Goal: Leave review/rating: Share an evaluation or opinion about a product, service, or content

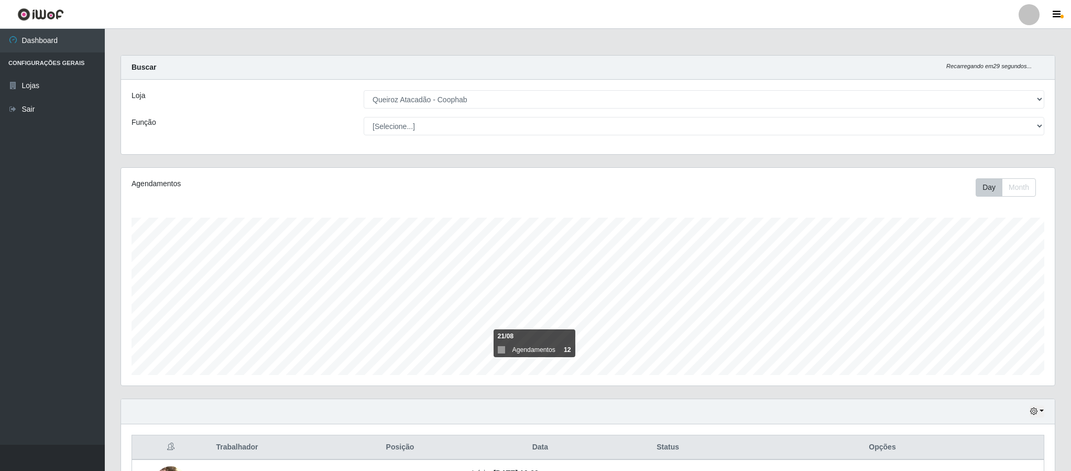
select select "463"
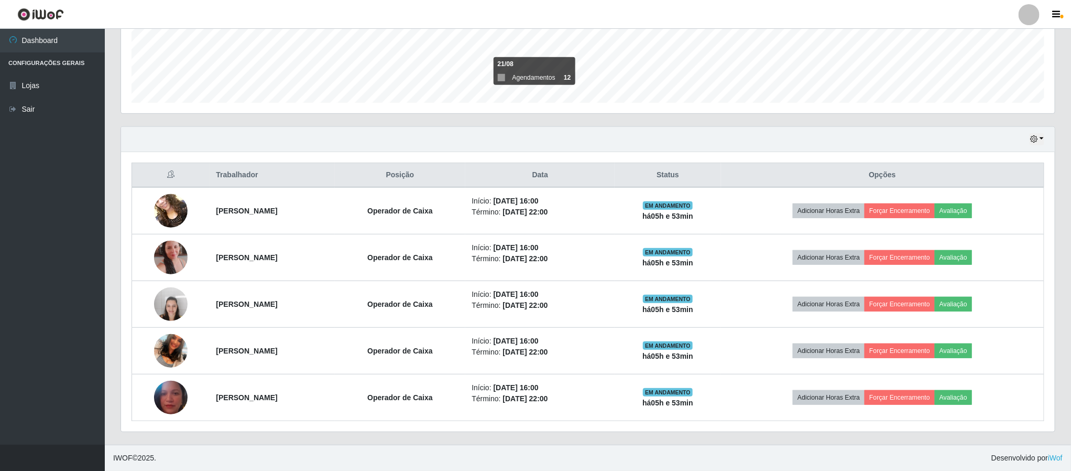
scroll to position [219, 933]
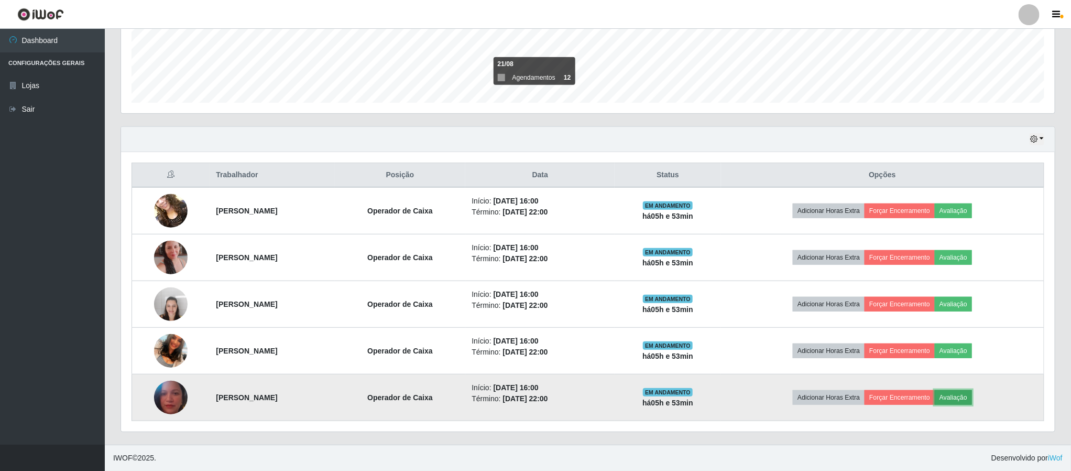
click at [972, 397] on button "Avaliação" at bounding box center [953, 397] width 37 height 15
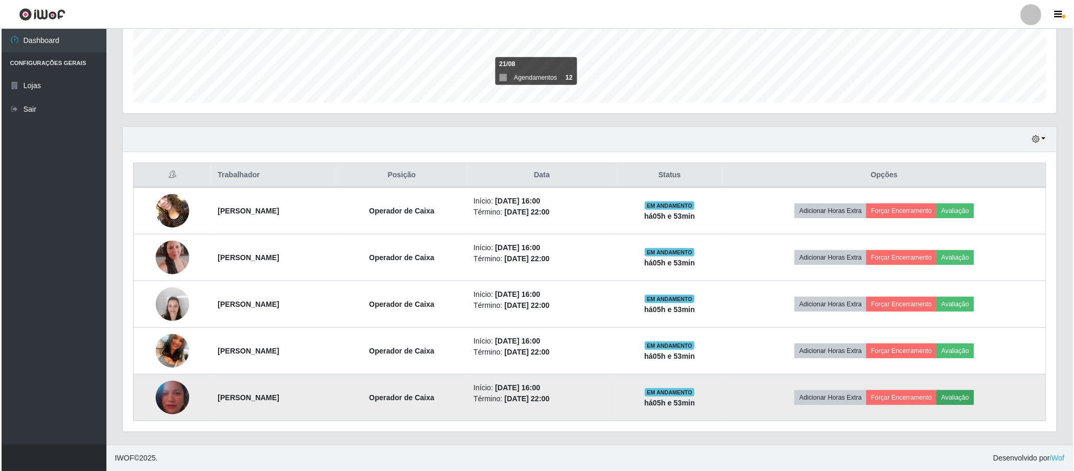
scroll to position [219, 924]
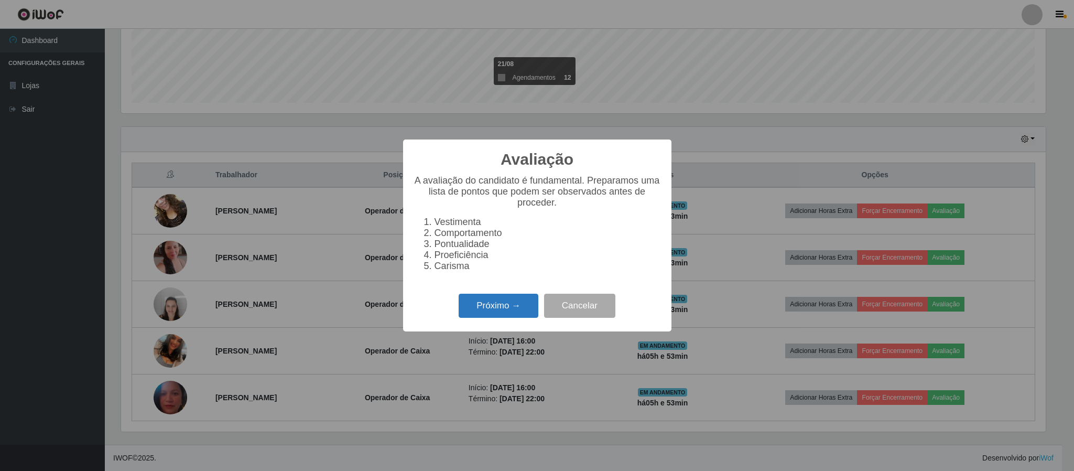
click at [502, 307] on button "Próximo →" at bounding box center [499, 305] width 80 height 25
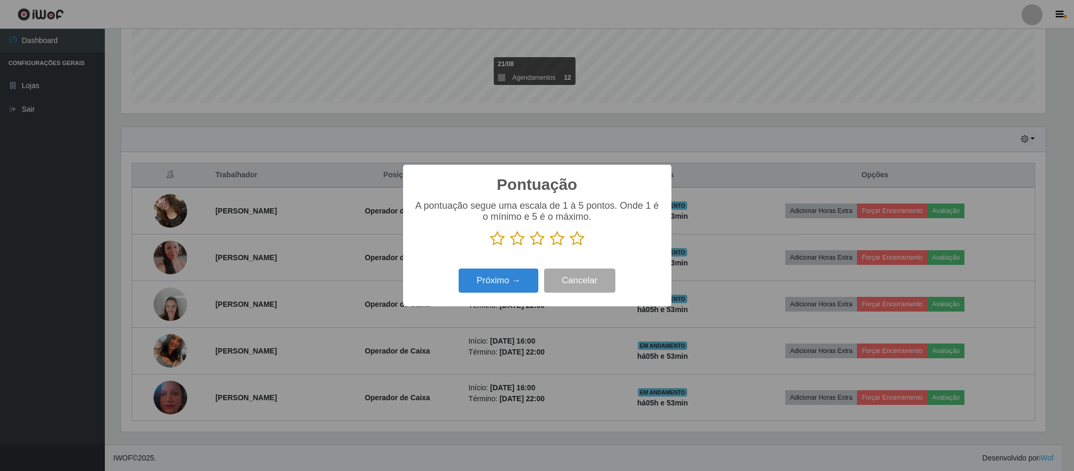
click at [582, 241] on icon at bounding box center [577, 239] width 15 height 16
click at [570, 246] on input "radio" at bounding box center [570, 246] width 0 height 0
click at [509, 280] on button "Próximo →" at bounding box center [499, 280] width 80 height 25
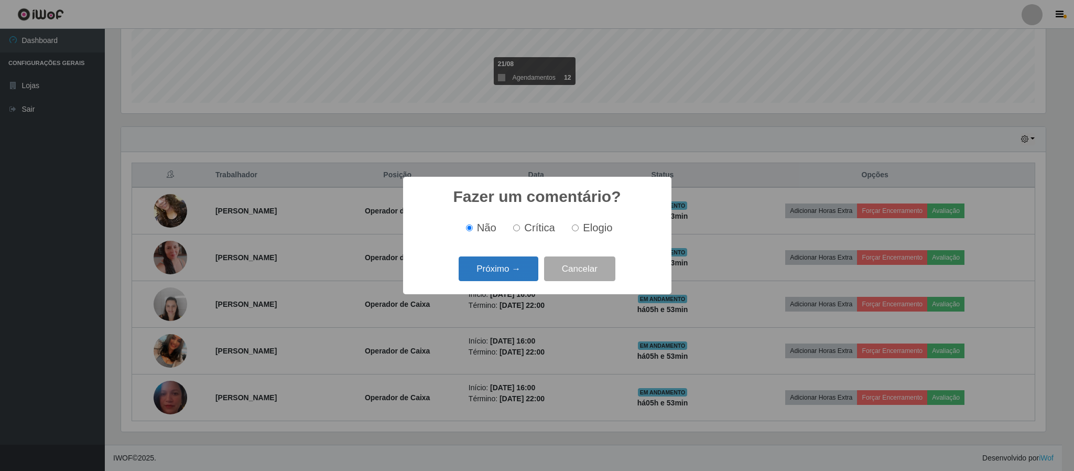
click at [505, 269] on button "Próximo →" at bounding box center [499, 268] width 80 height 25
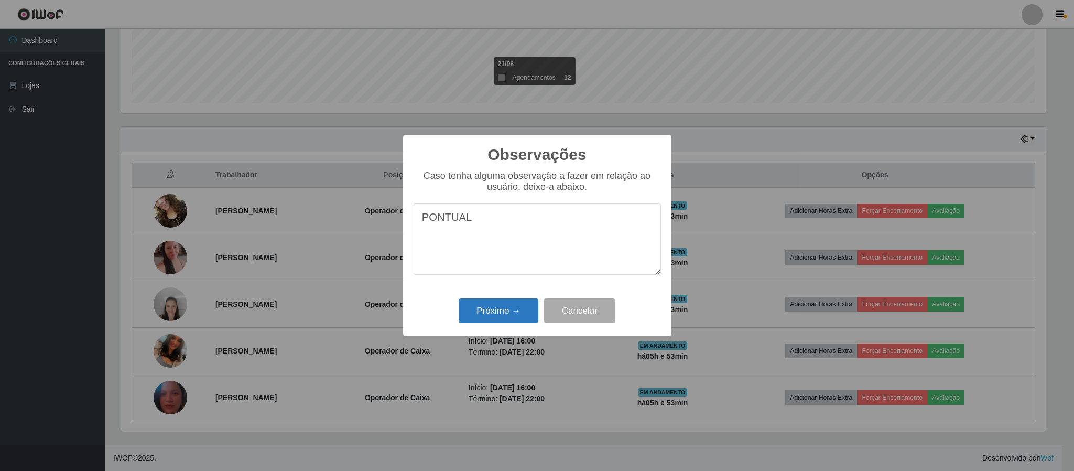
type textarea "PONTUAL"
click at [511, 310] on button "Próximo →" at bounding box center [499, 310] width 80 height 25
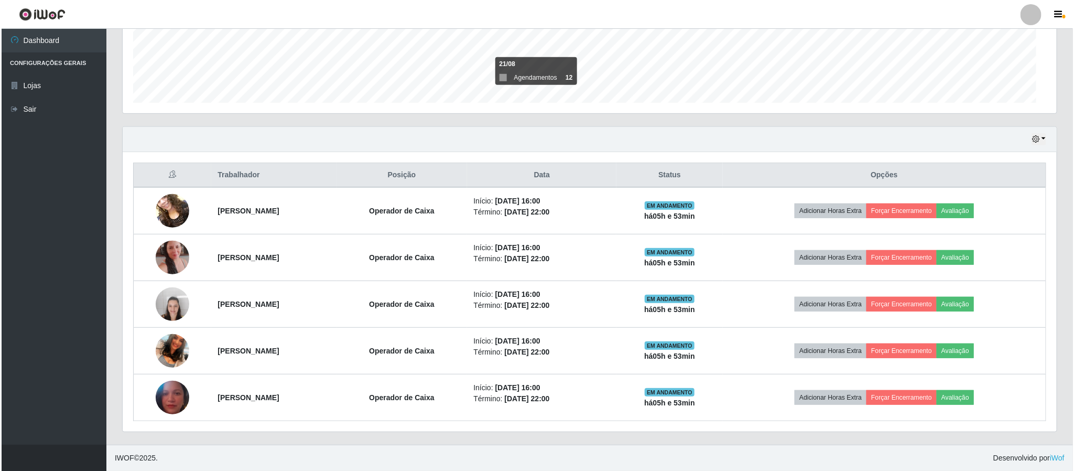
scroll to position [219, 933]
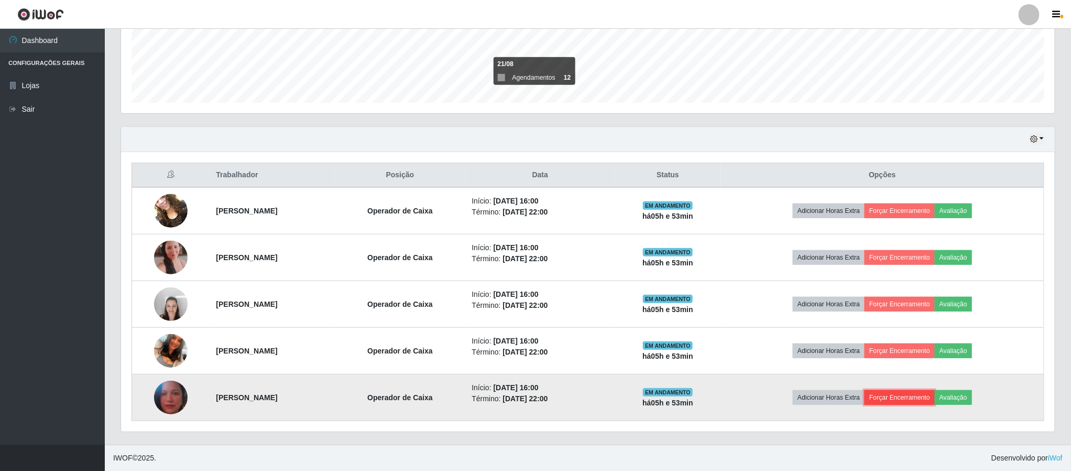
click at [908, 398] on button "Forçar Encerramento" at bounding box center [900, 397] width 70 height 15
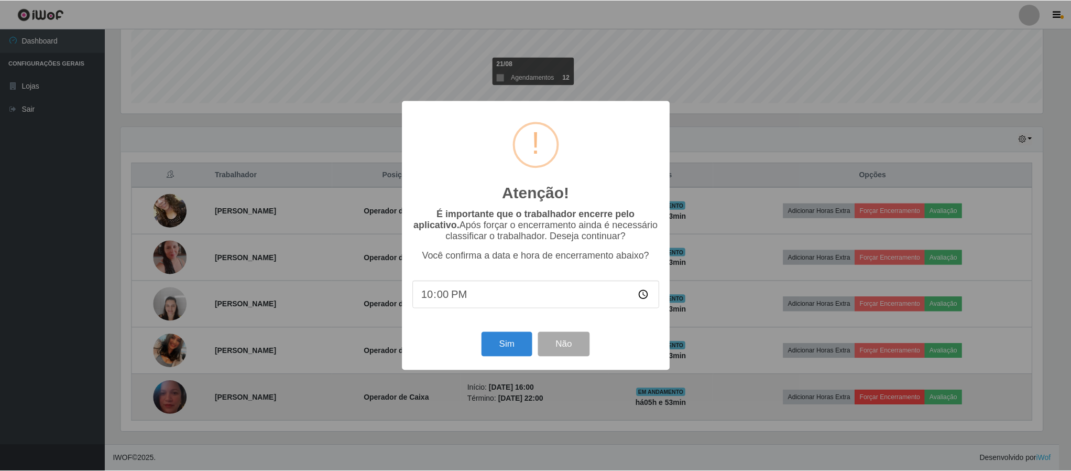
scroll to position [219, 924]
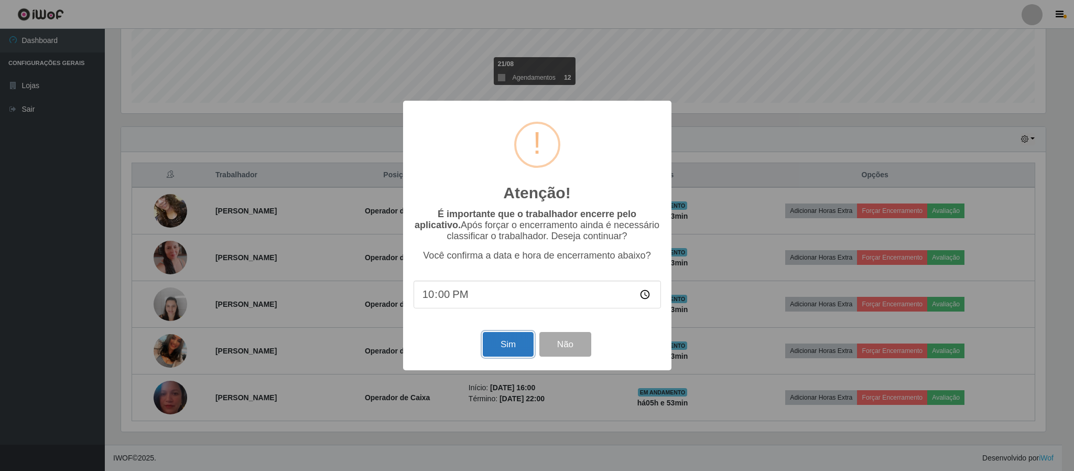
click at [503, 347] on button "Sim" at bounding box center [508, 344] width 51 height 25
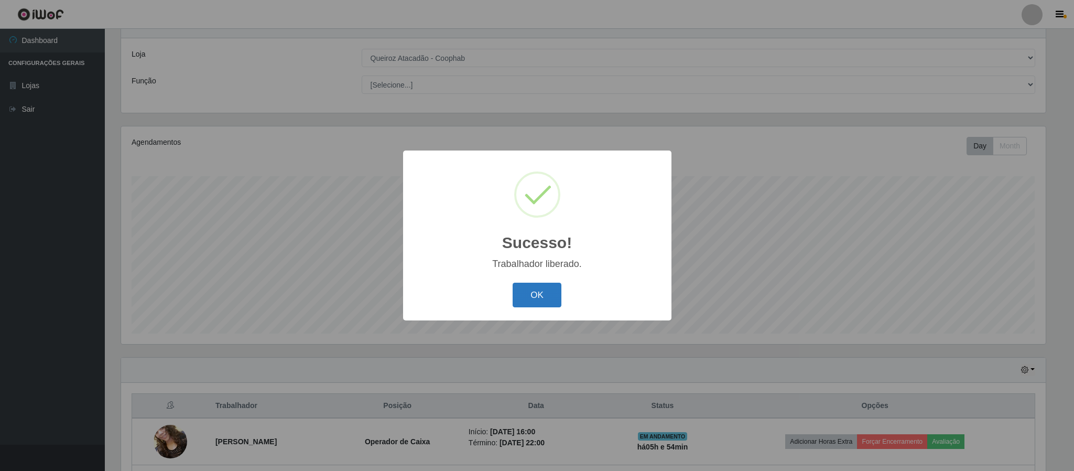
click at [533, 295] on button "OK" at bounding box center [537, 294] width 49 height 25
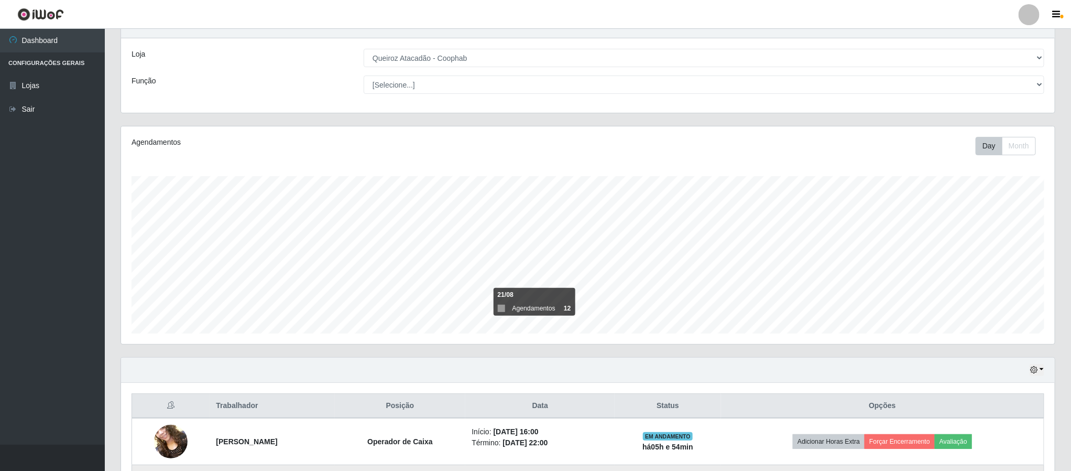
scroll to position [228, 0]
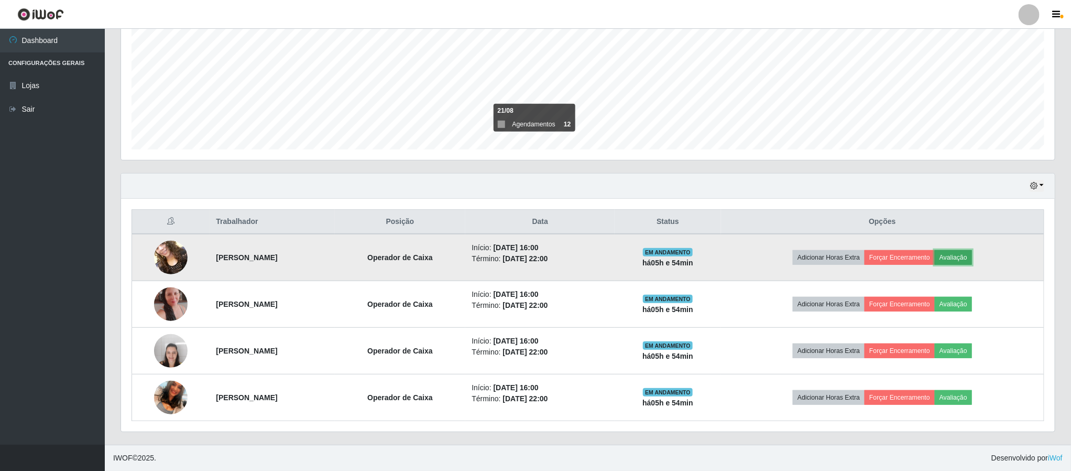
click at [972, 259] on button "Avaliação" at bounding box center [953, 257] width 37 height 15
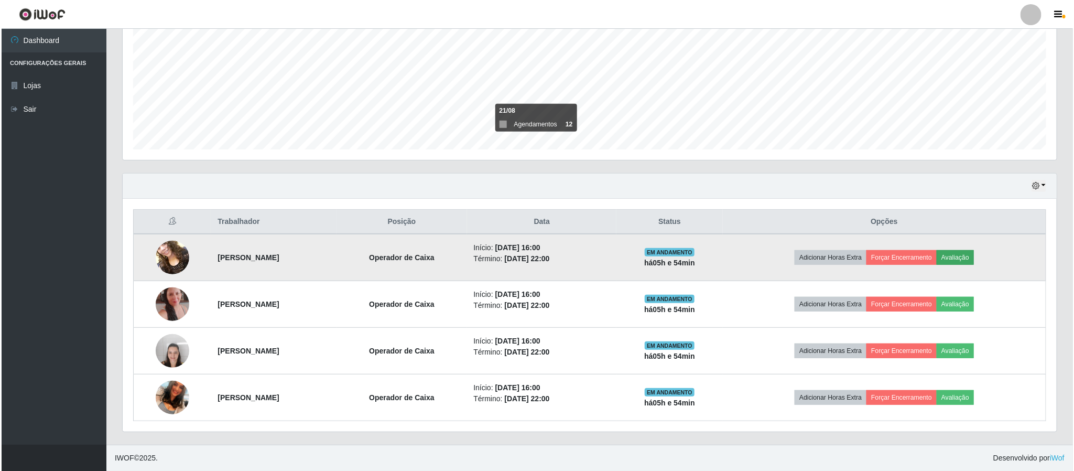
scroll to position [219, 924]
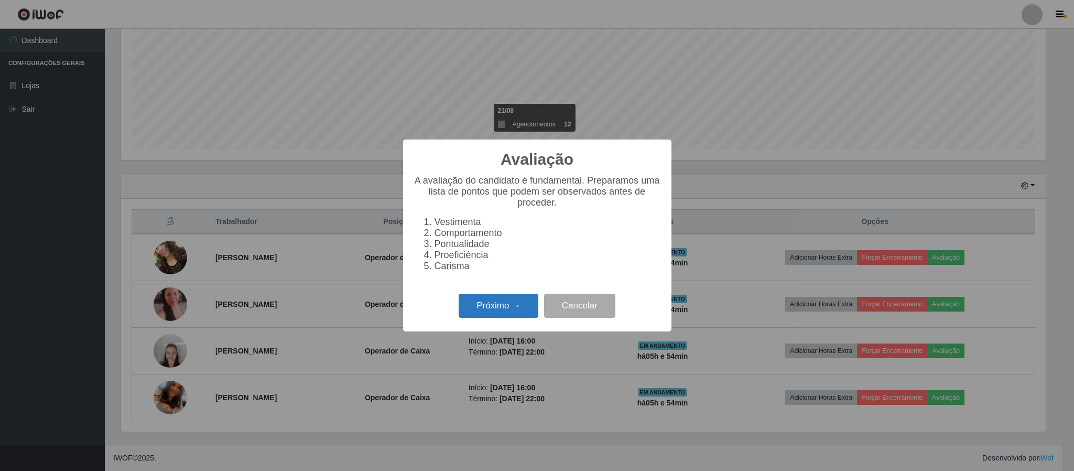
click at [486, 304] on button "Próximo →" at bounding box center [499, 305] width 80 height 25
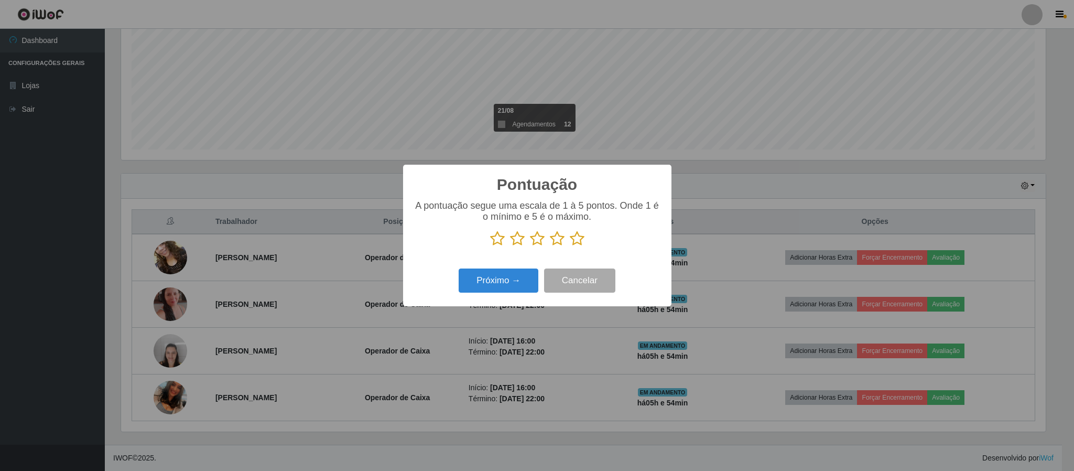
click at [574, 241] on icon at bounding box center [577, 239] width 15 height 16
click at [570, 246] on input "radio" at bounding box center [570, 246] width 0 height 0
click at [507, 283] on button "Próximo →" at bounding box center [499, 280] width 80 height 25
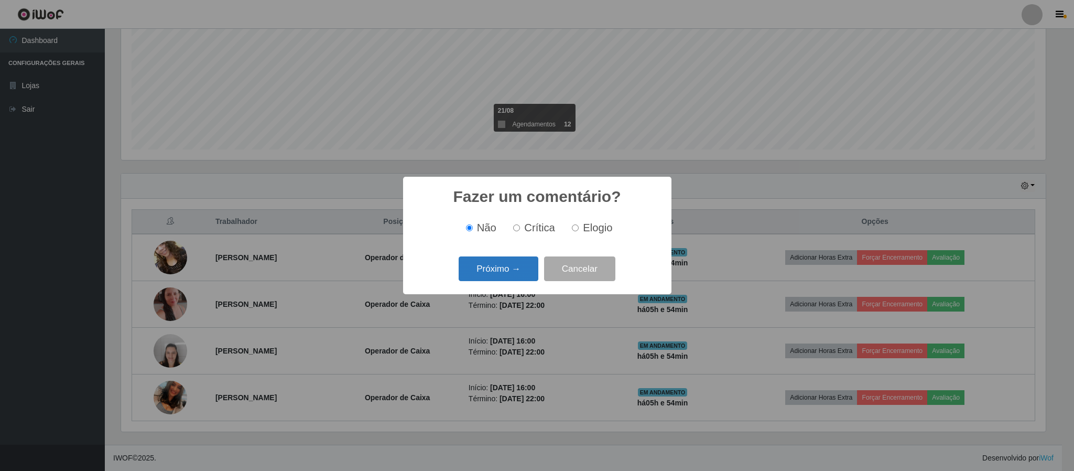
click at [519, 266] on button "Próximo →" at bounding box center [499, 268] width 80 height 25
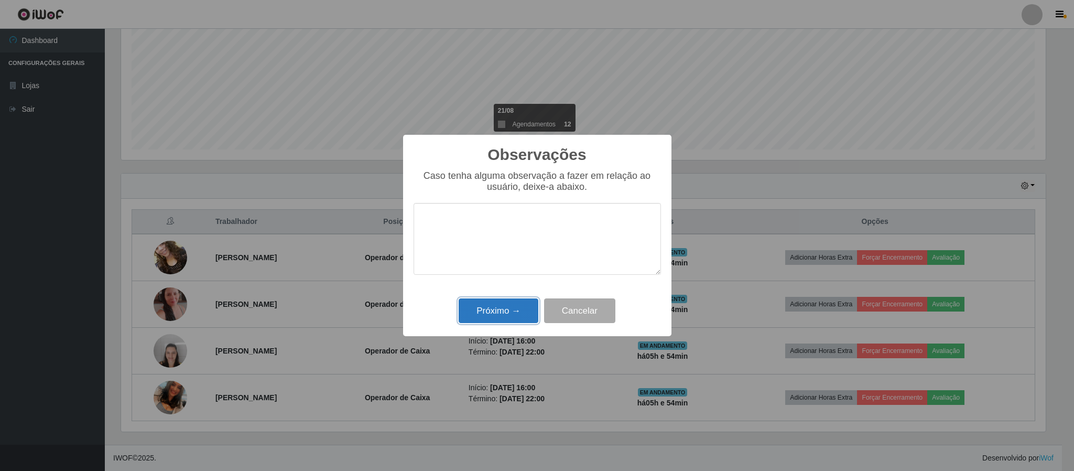
click at [502, 313] on button "Próximo →" at bounding box center [499, 310] width 80 height 25
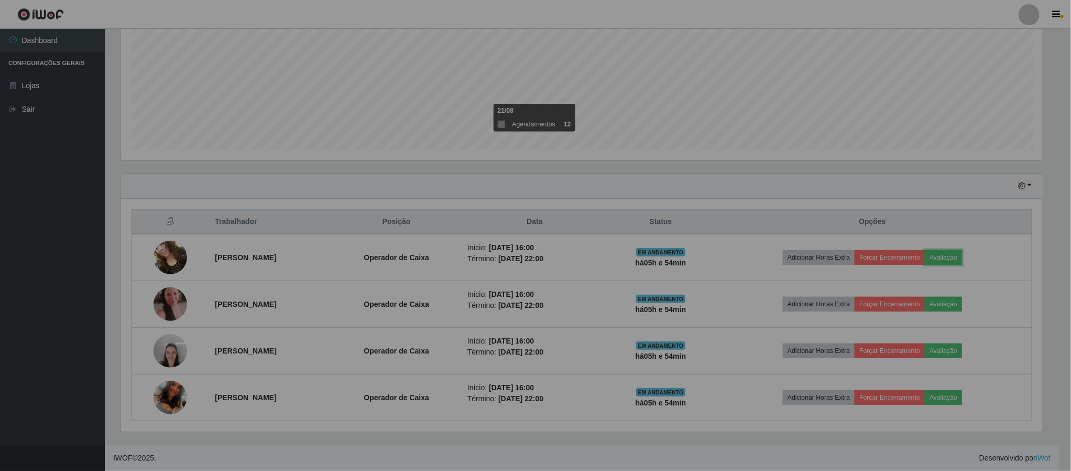
scroll to position [219, 933]
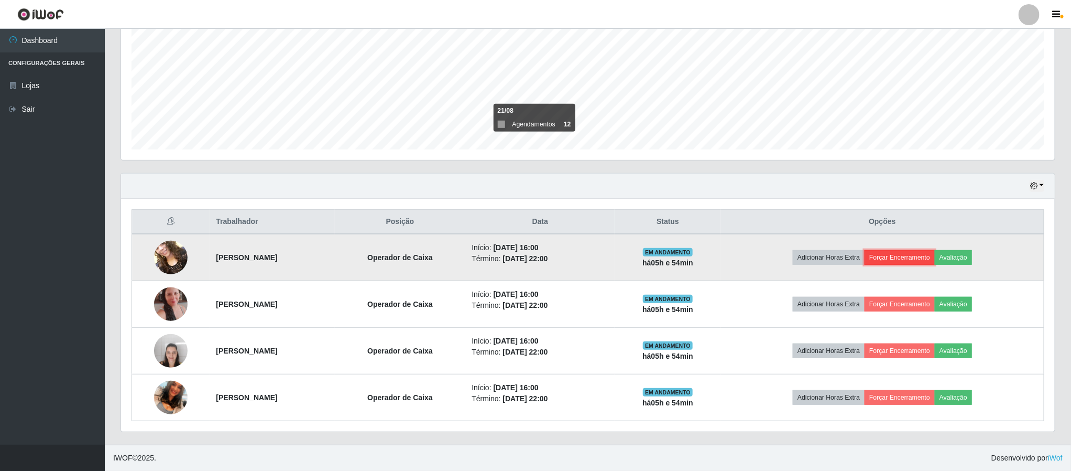
click at [922, 257] on button "Forçar Encerramento" at bounding box center [900, 257] width 70 height 15
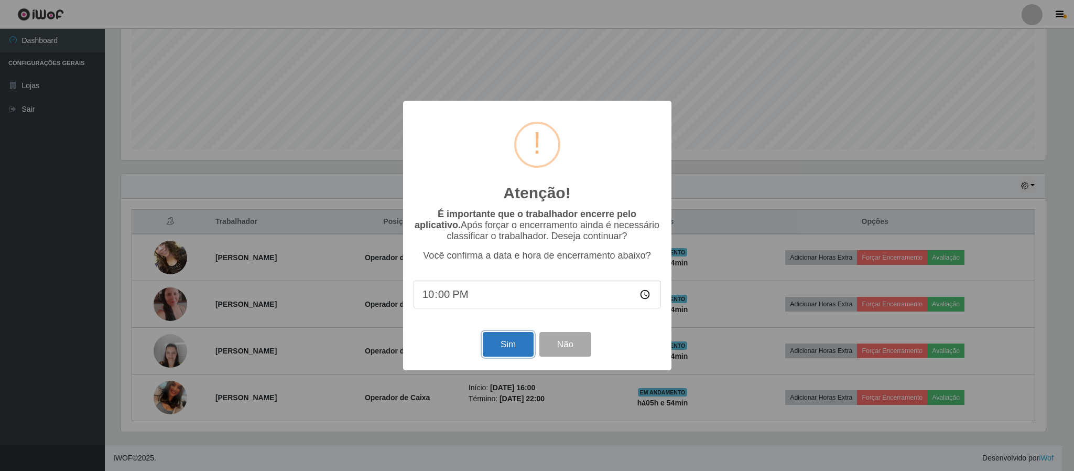
click at [510, 346] on button "Sim" at bounding box center [508, 344] width 51 height 25
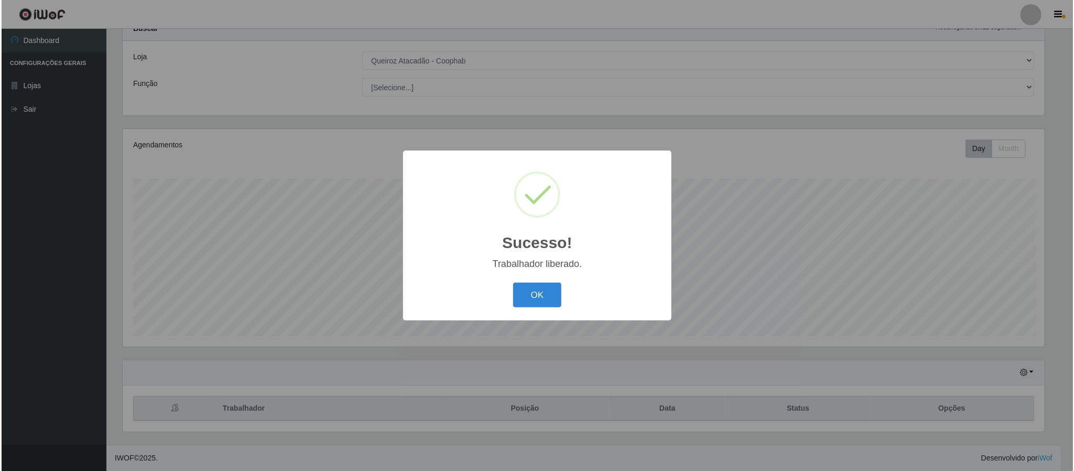
scroll to position [0, 0]
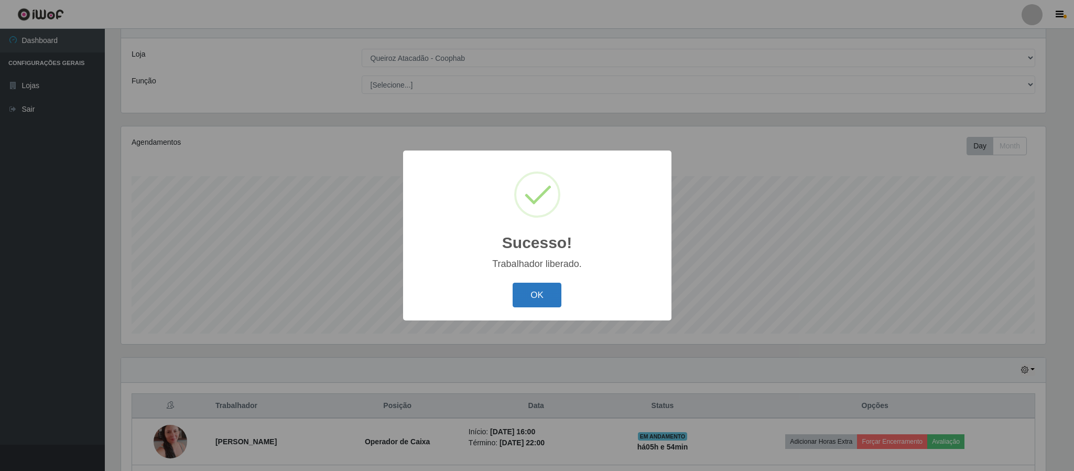
click at [539, 291] on button "OK" at bounding box center [537, 294] width 49 height 25
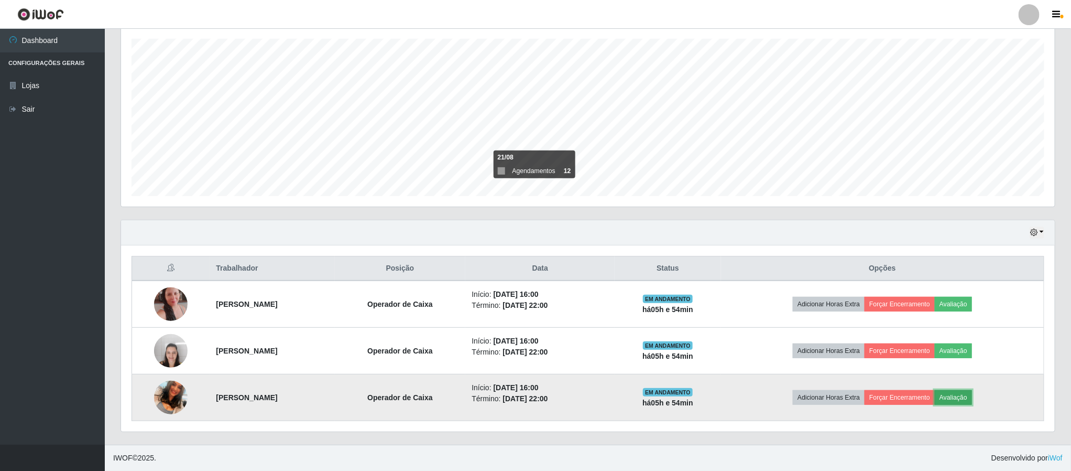
click at [969, 401] on button "Avaliação" at bounding box center [953, 397] width 37 height 15
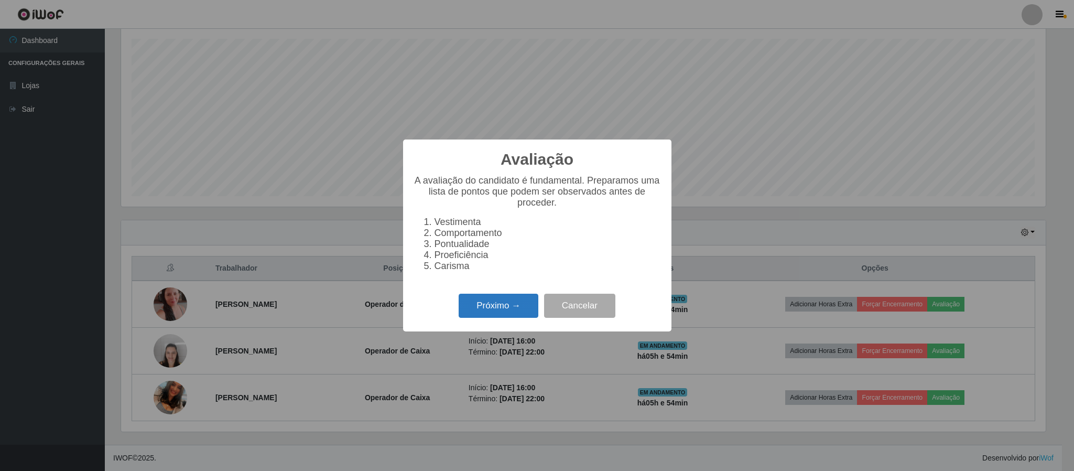
click at [494, 307] on button "Próximo →" at bounding box center [499, 305] width 80 height 25
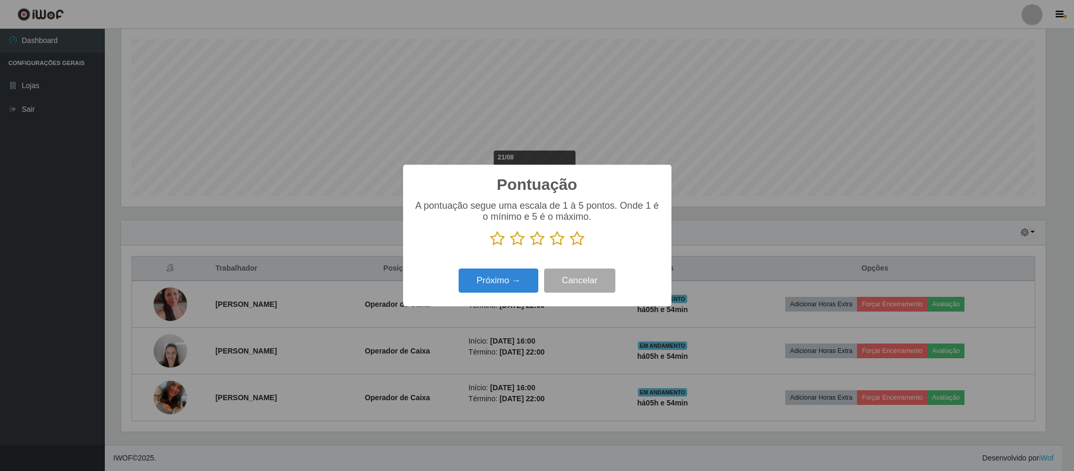
click at [574, 241] on icon at bounding box center [577, 239] width 15 height 16
click at [570, 246] on input "radio" at bounding box center [570, 246] width 0 height 0
click at [498, 289] on button "Próximo →" at bounding box center [499, 280] width 80 height 25
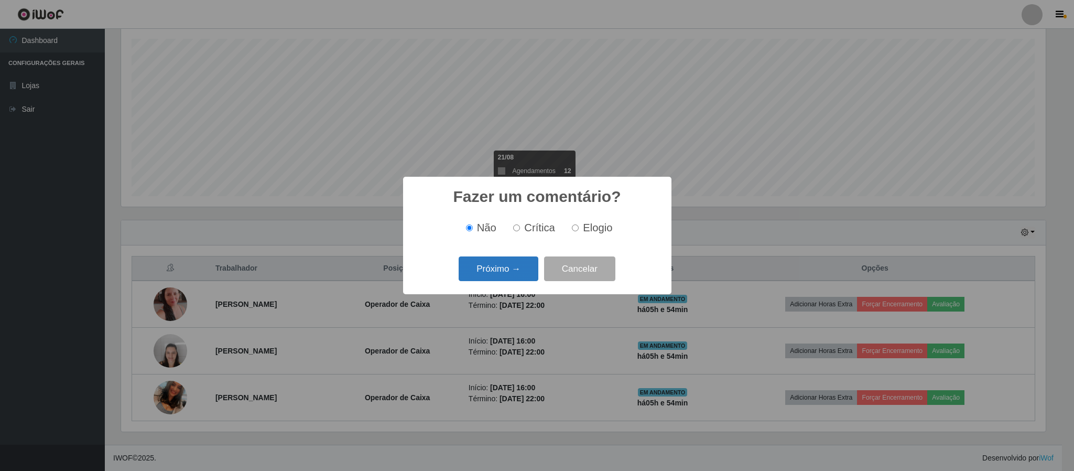
click at [515, 271] on button "Próximo →" at bounding box center [499, 268] width 80 height 25
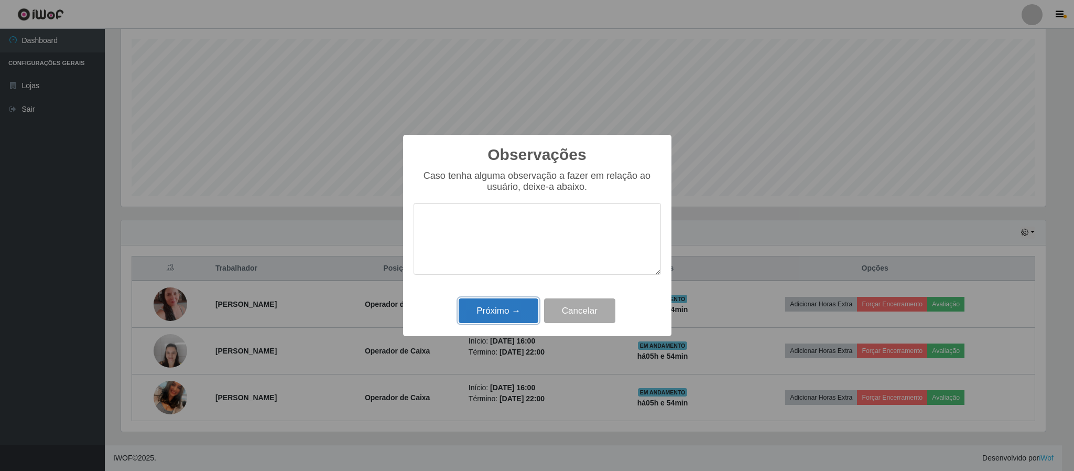
click at [509, 320] on button "Próximo →" at bounding box center [499, 310] width 80 height 25
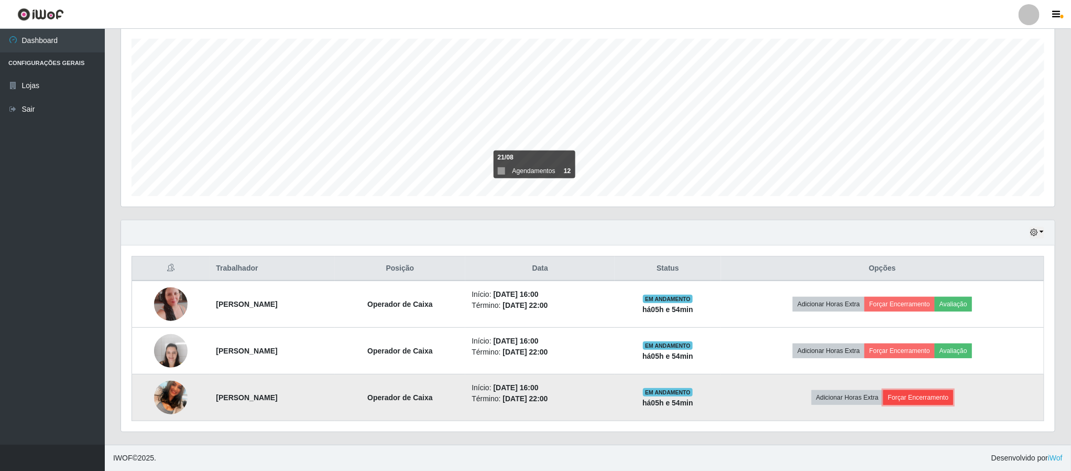
click at [931, 398] on button "Forçar Encerramento" at bounding box center [919, 397] width 70 height 15
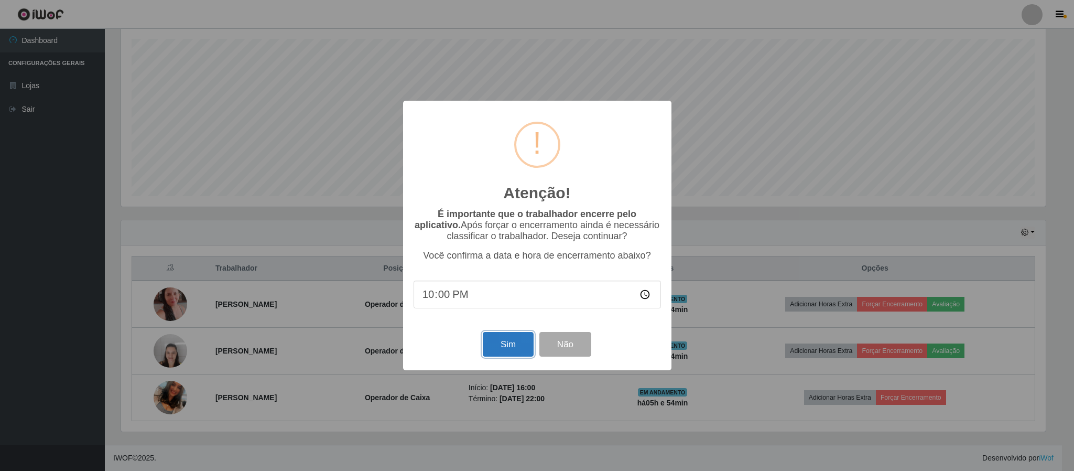
click at [508, 345] on button "Sim" at bounding box center [508, 344] width 51 height 25
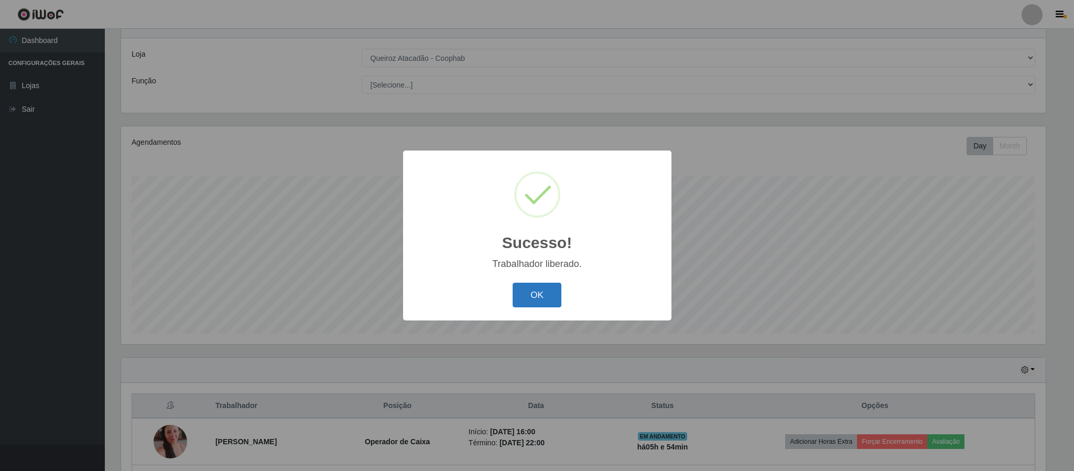
click at [534, 295] on button "OK" at bounding box center [537, 294] width 49 height 25
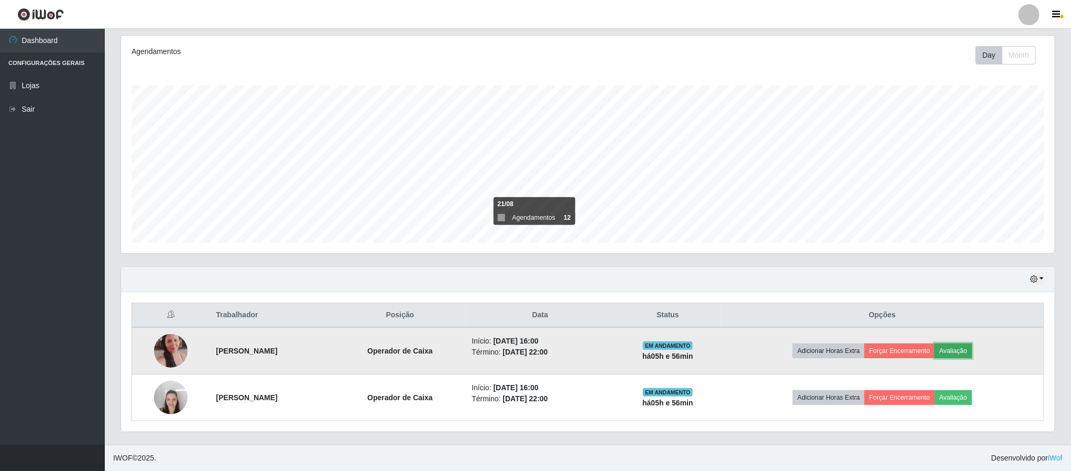
click at [971, 352] on button "Avaliação" at bounding box center [953, 350] width 37 height 15
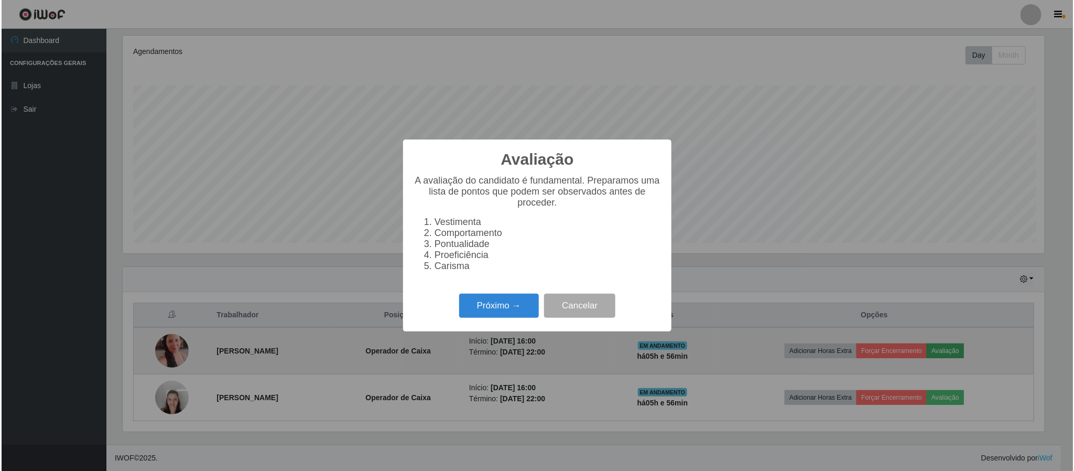
scroll to position [219, 924]
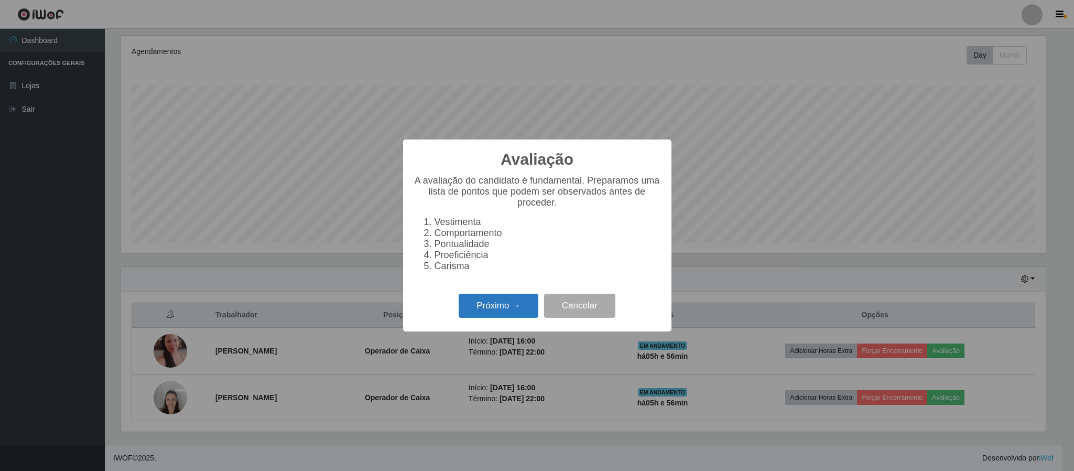
click at [510, 317] on button "Próximo →" at bounding box center [499, 305] width 80 height 25
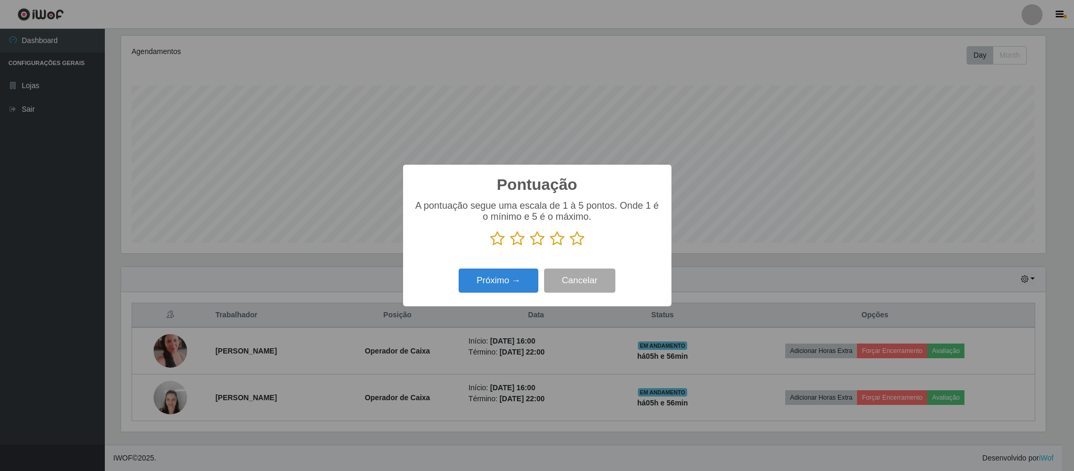
click at [574, 240] on icon at bounding box center [577, 239] width 15 height 16
click at [570, 246] on input "radio" at bounding box center [570, 246] width 0 height 0
click at [506, 289] on button "Próximo →" at bounding box center [499, 280] width 80 height 25
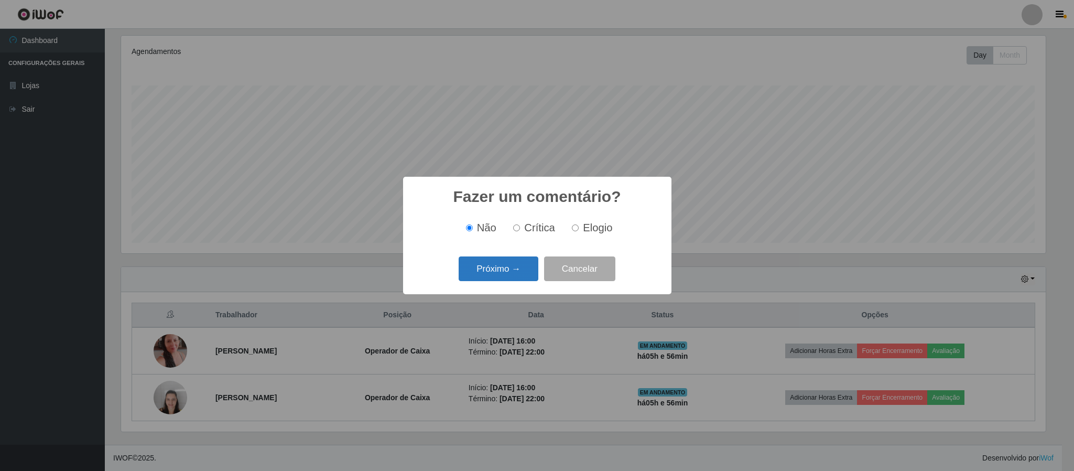
click at [516, 275] on button "Próximo →" at bounding box center [499, 268] width 80 height 25
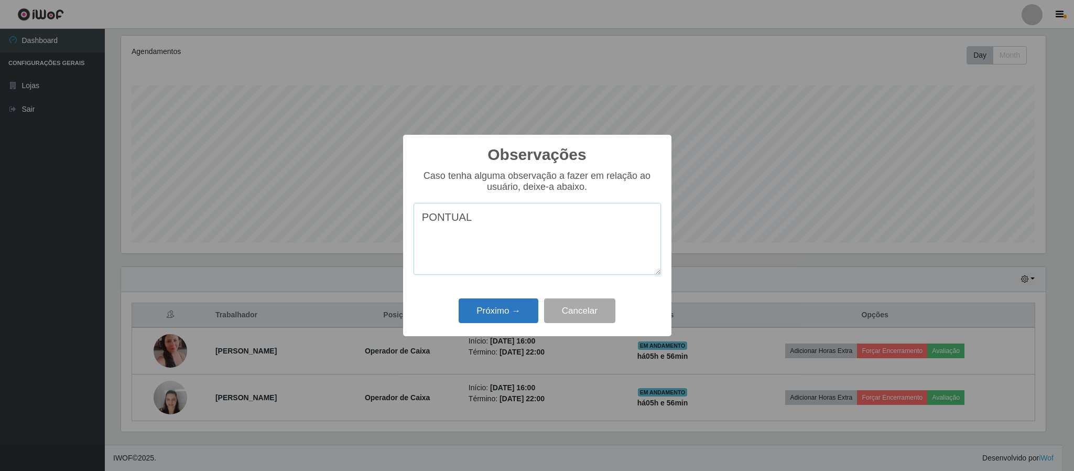
type textarea "PONTUAL"
click at [474, 309] on button "Próximo →" at bounding box center [499, 310] width 80 height 25
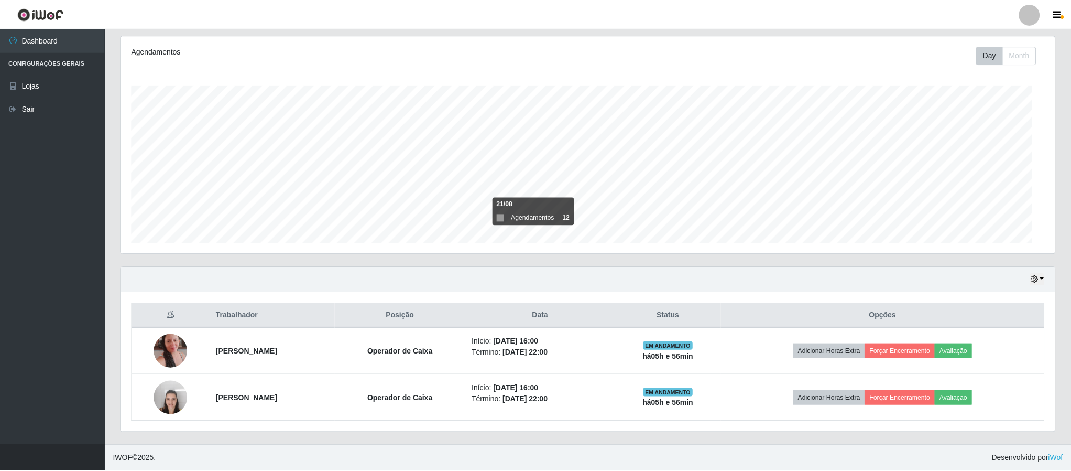
scroll to position [219, 933]
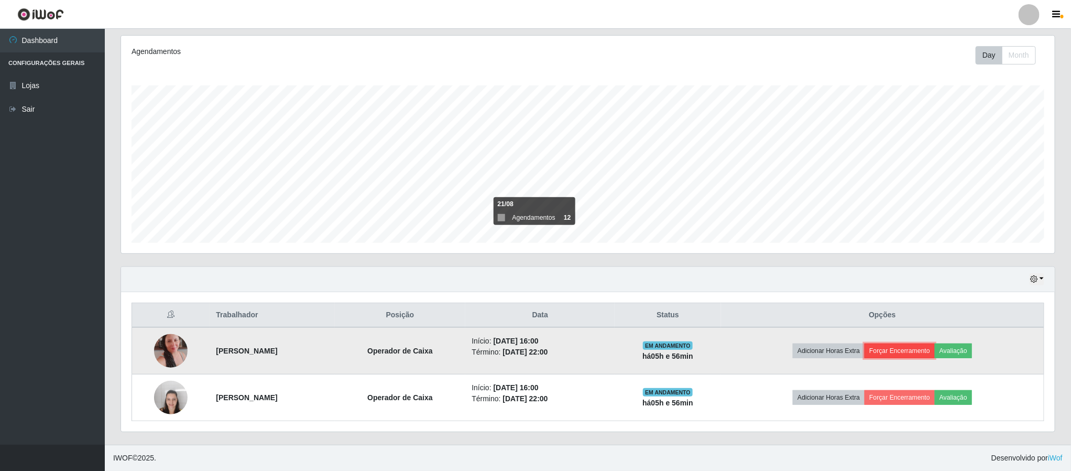
click at [909, 350] on button "Forçar Encerramento" at bounding box center [900, 350] width 70 height 15
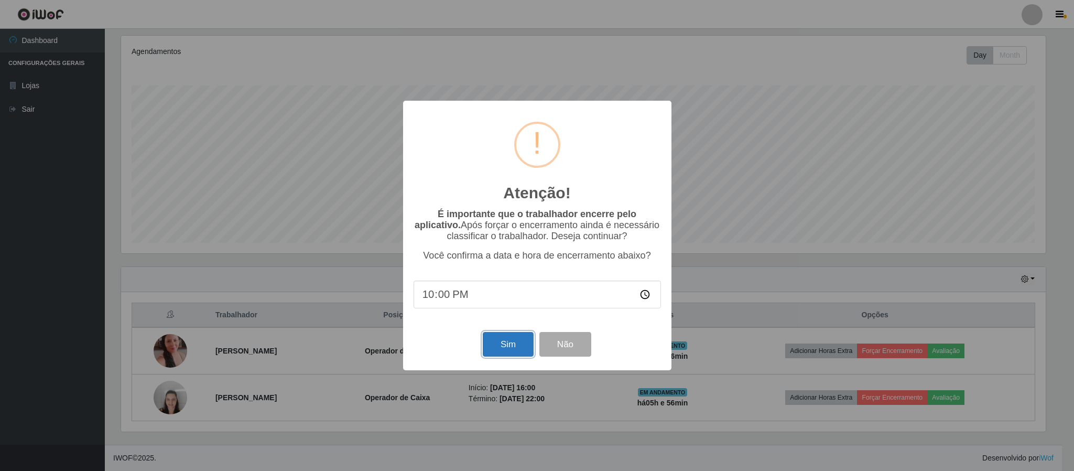
click at [500, 345] on button "Sim" at bounding box center [508, 344] width 51 height 25
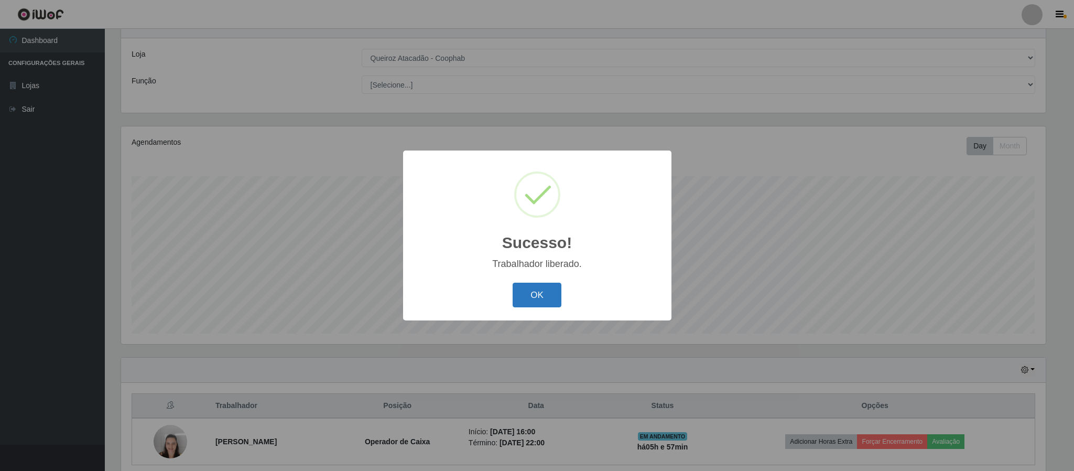
click at [531, 294] on button "OK" at bounding box center [537, 294] width 49 height 25
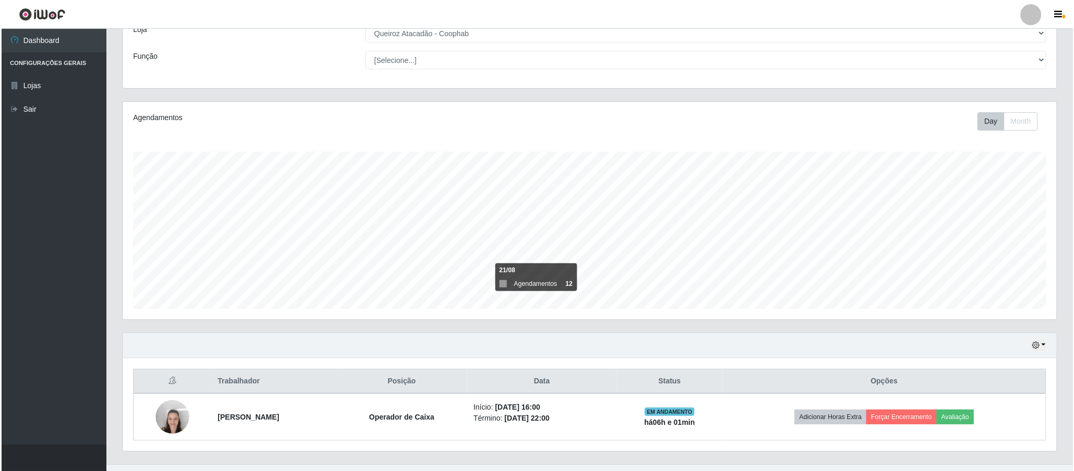
scroll to position [89, 0]
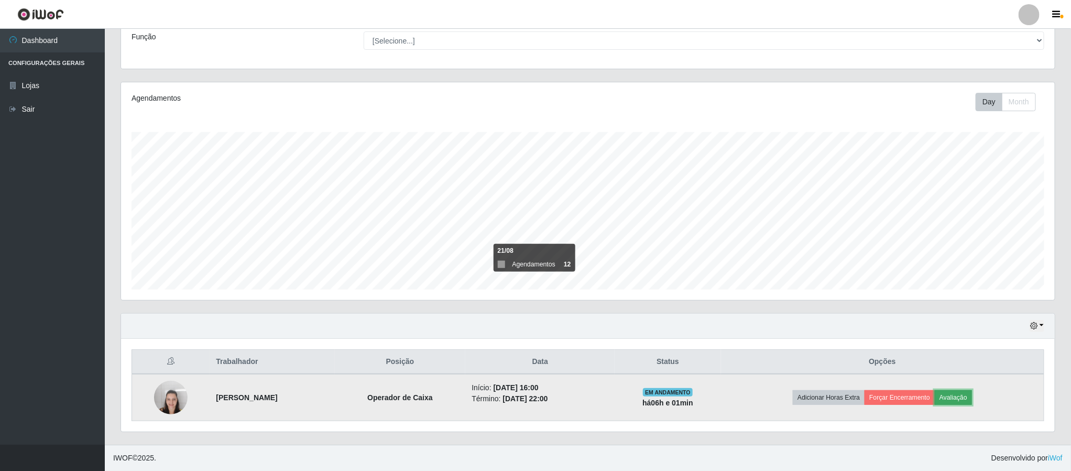
click at [969, 398] on button "Avaliação" at bounding box center [953, 397] width 37 height 15
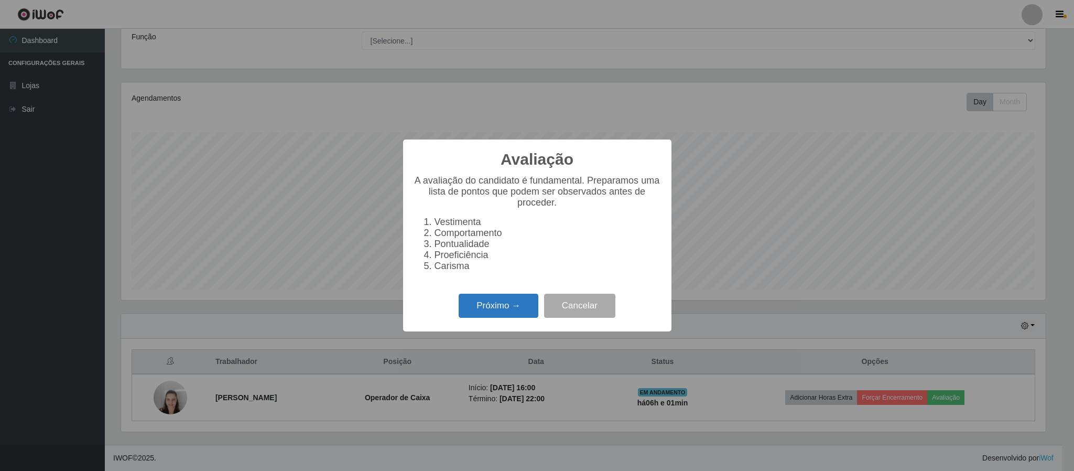
click at [488, 314] on button "Próximo →" at bounding box center [499, 305] width 80 height 25
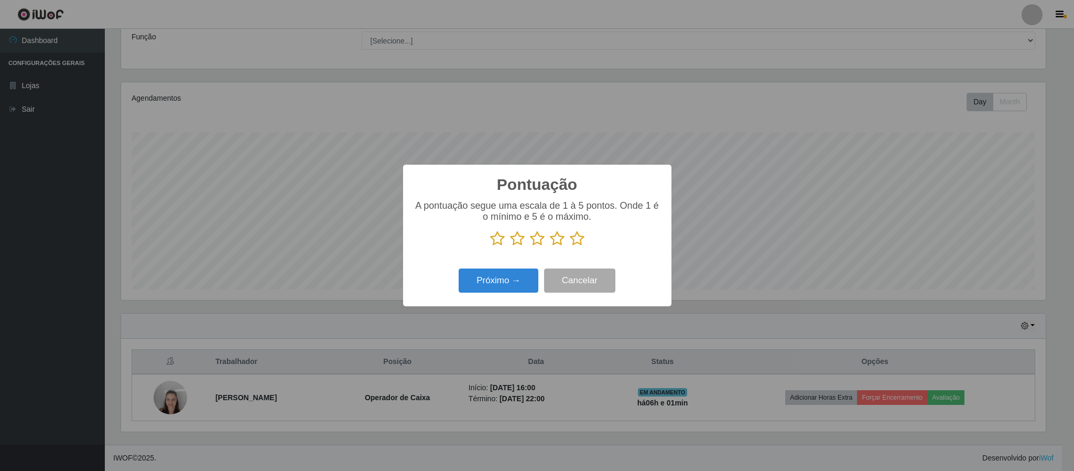
scroll to position [523864, 523158]
click at [579, 241] on icon at bounding box center [577, 239] width 15 height 16
click at [570, 246] on input "radio" at bounding box center [570, 246] width 0 height 0
click at [516, 284] on button "Próximo →" at bounding box center [499, 280] width 80 height 25
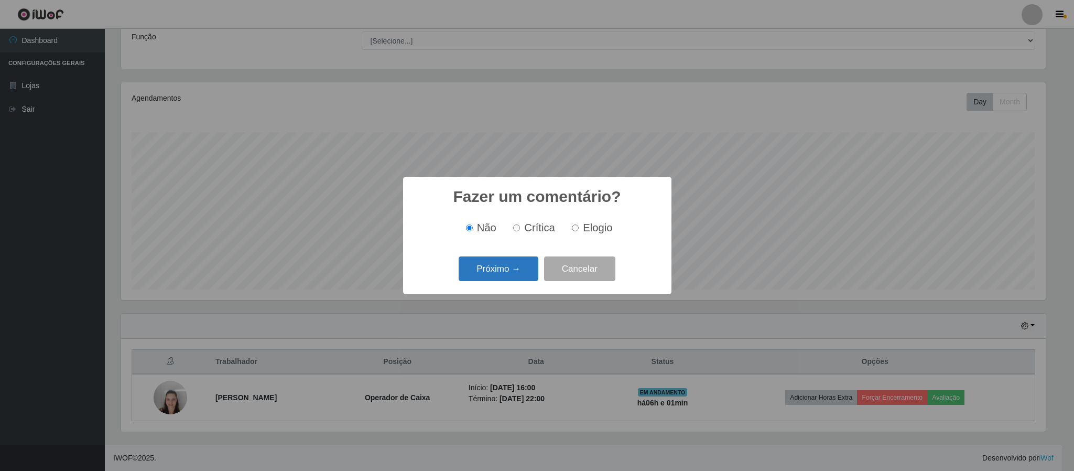
click at [506, 269] on button "Próximo →" at bounding box center [499, 268] width 80 height 25
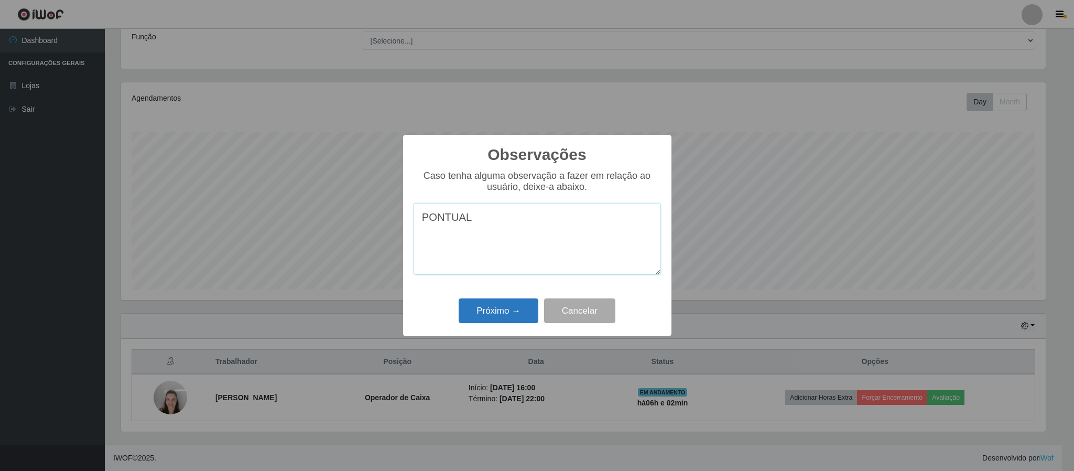
type textarea "PONTUAL"
click at [499, 318] on button "Próximo →" at bounding box center [499, 310] width 80 height 25
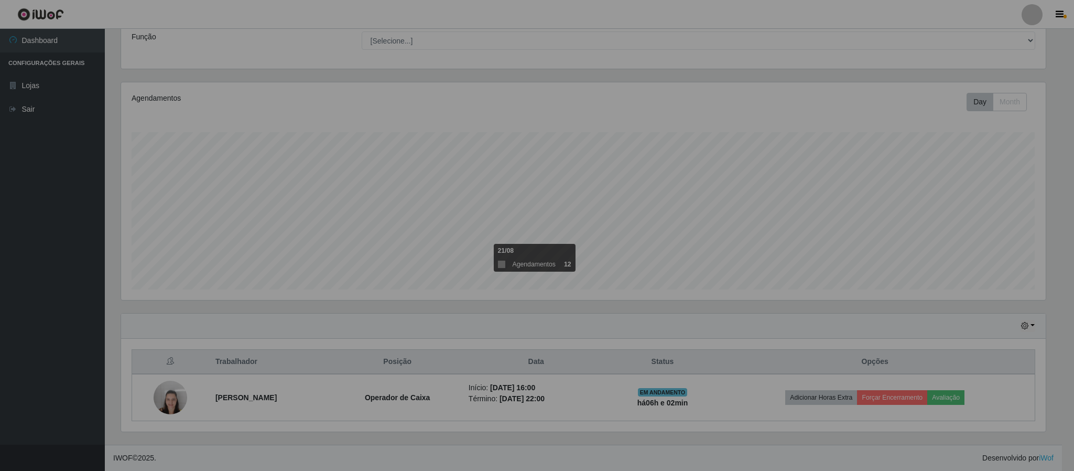
scroll to position [219, 933]
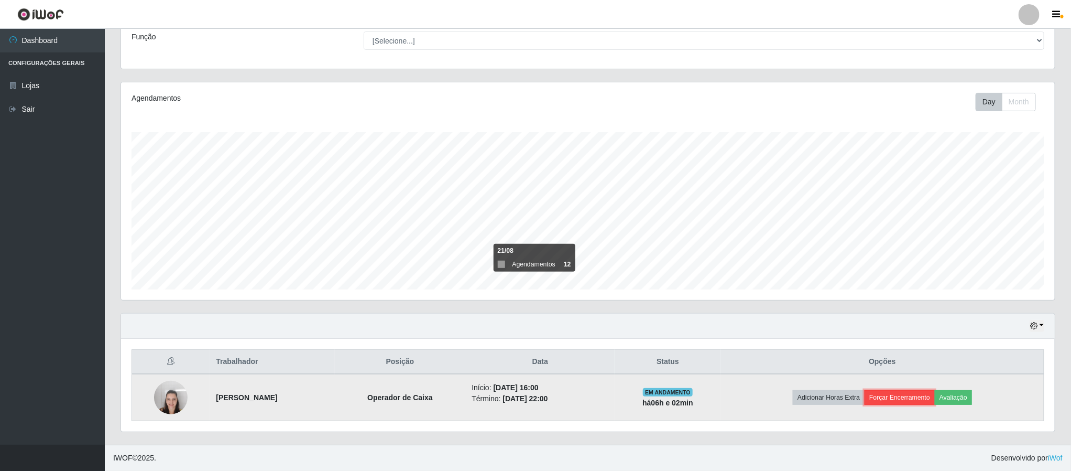
click at [917, 395] on button "Forçar Encerramento" at bounding box center [900, 397] width 70 height 15
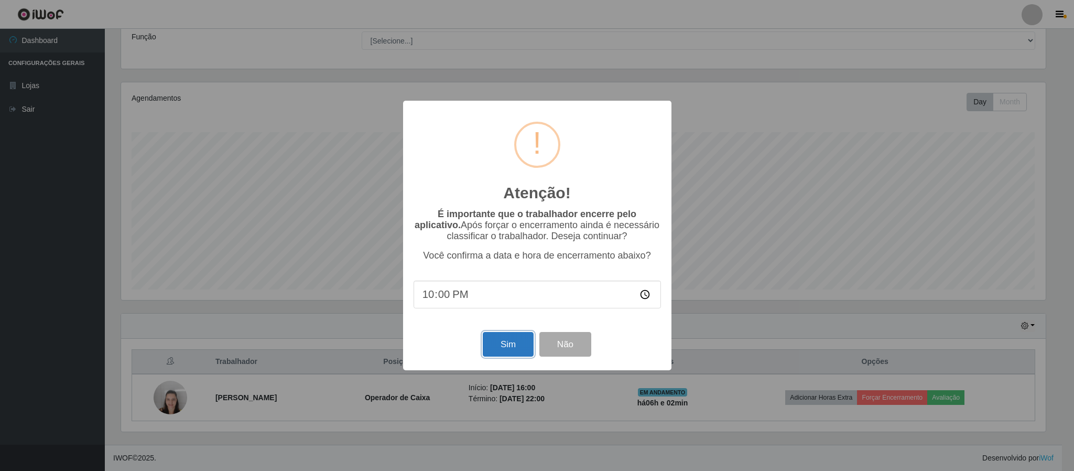
click at [512, 346] on button "Sim" at bounding box center [508, 344] width 51 height 25
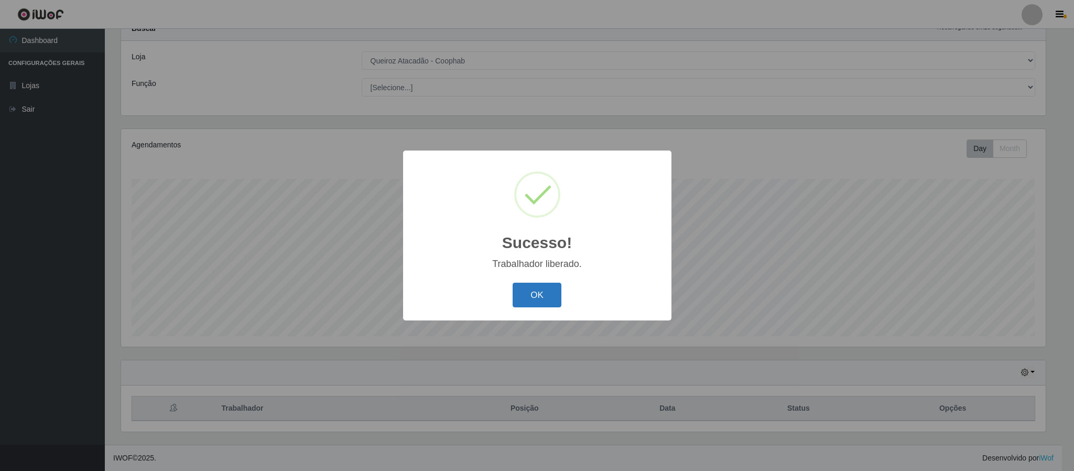
click at [537, 288] on button "OK" at bounding box center [537, 294] width 49 height 25
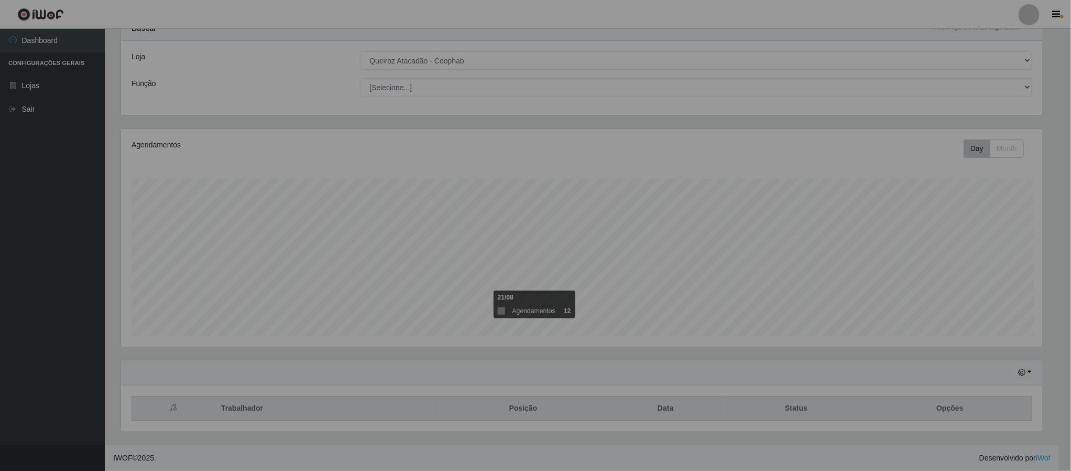
scroll to position [219, 933]
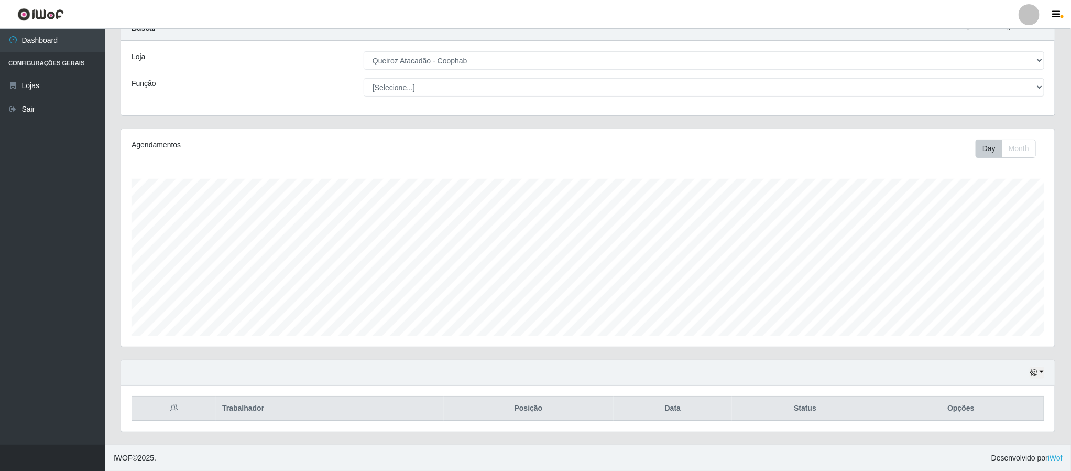
click at [1029, 10] on div at bounding box center [1029, 14] width 21 height 21
click at [994, 83] on button "Sair" at bounding box center [1009, 81] width 94 height 21
